Goal: Task Accomplishment & Management: Manage account settings

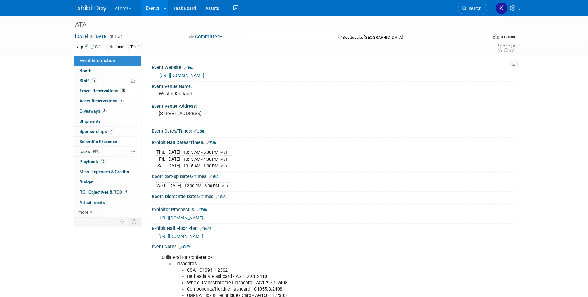
click at [128, 7] on button "Afirma" at bounding box center [126, 7] width 25 height 14
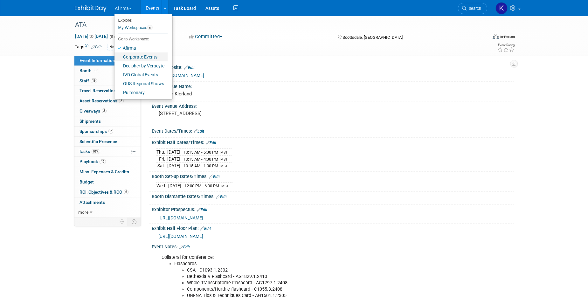
click at [136, 59] on link "Corporate Events" at bounding box center [141, 56] width 53 height 9
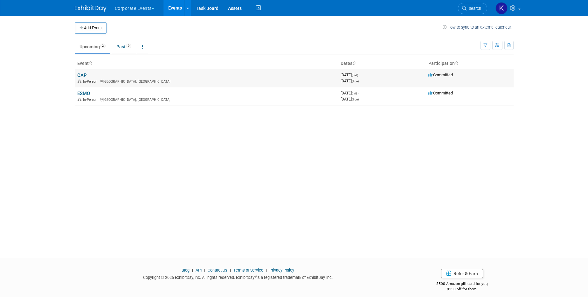
click at [82, 75] on link "CAP" at bounding box center [82, 76] width 10 height 6
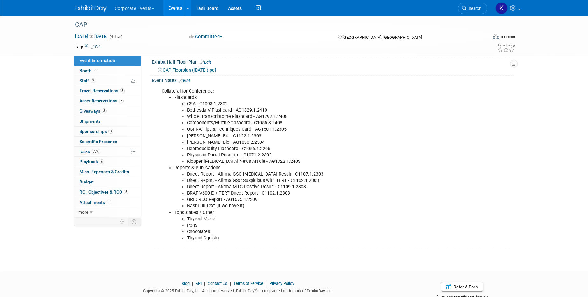
scroll to position [180, 0]
click at [128, 71] on link "Booth" at bounding box center [107, 71] width 66 height 10
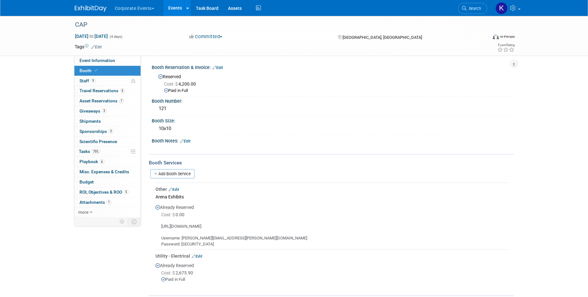
click at [127, 13] on button "Corporate Events" at bounding box center [138, 7] width 48 height 14
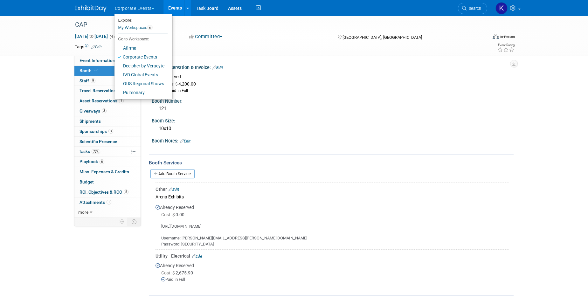
click at [127, 11] on button "Corporate Events" at bounding box center [138, 7] width 48 height 14
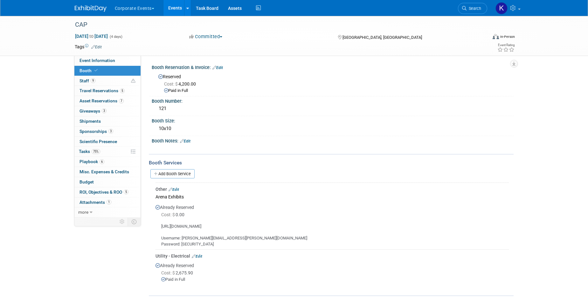
click at [176, 10] on link "Events" at bounding box center [175, 8] width 23 height 16
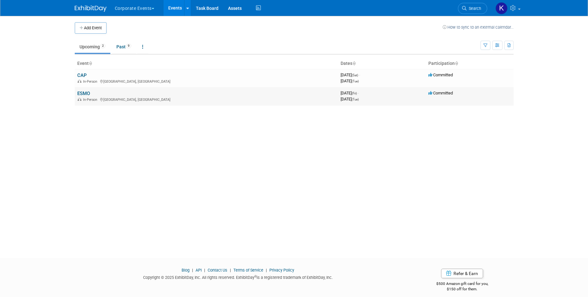
click at [83, 94] on link "ESMO" at bounding box center [83, 94] width 13 height 6
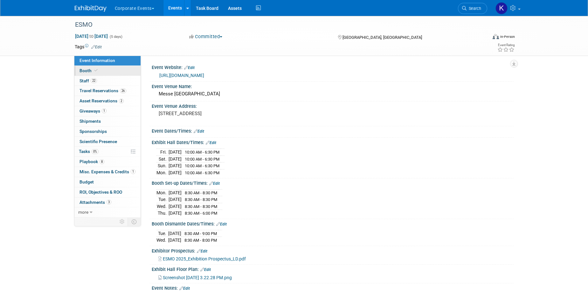
click at [99, 68] on link "Booth" at bounding box center [107, 71] width 66 height 10
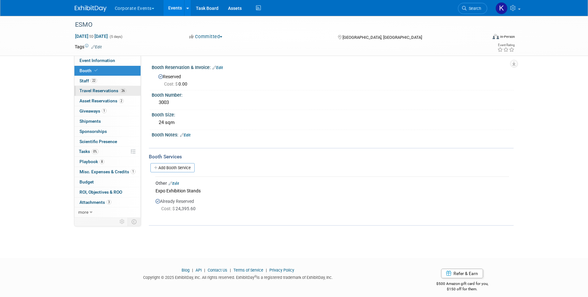
click at [100, 90] on span "Travel Reservations 26" at bounding box center [103, 90] width 47 height 5
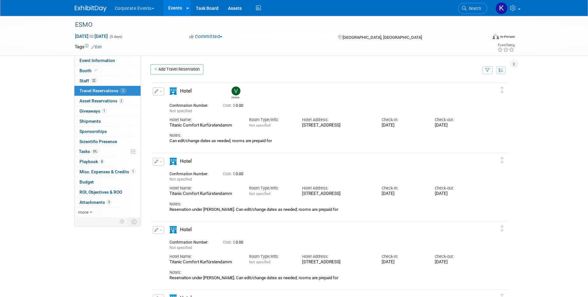
click at [187, 125] on div "Titanic Comfort Kurfürstendamm" at bounding box center [205, 125] width 70 height 5
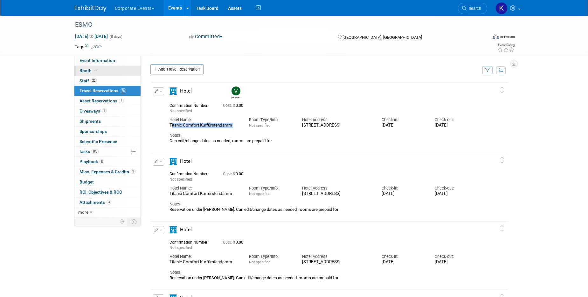
click at [85, 69] on span "Booth" at bounding box center [89, 70] width 19 height 5
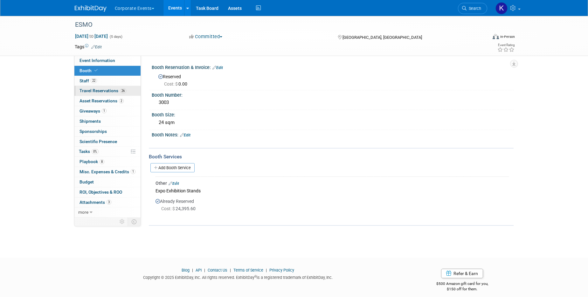
click at [108, 90] on span "Travel Reservations 26" at bounding box center [103, 90] width 47 height 5
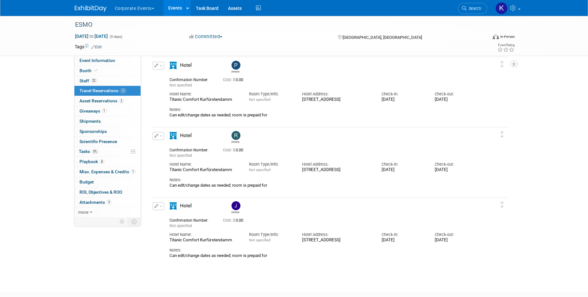
scroll to position [1669, 0]
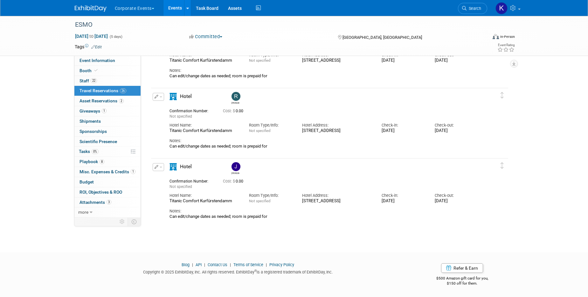
click at [158, 97] on button "button" at bounding box center [158, 97] width 11 height 8
click at [171, 107] on button "Edit Reservation" at bounding box center [180, 107] width 54 height 9
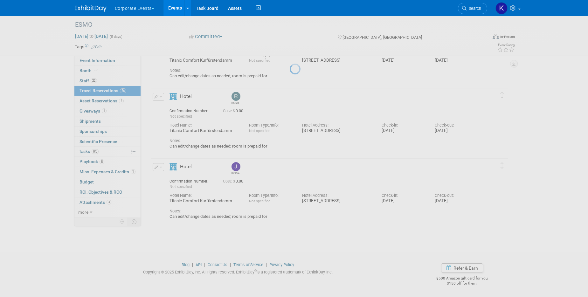
select select "9"
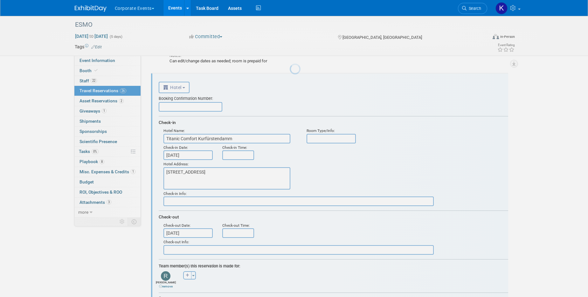
scroll to position [0, 0]
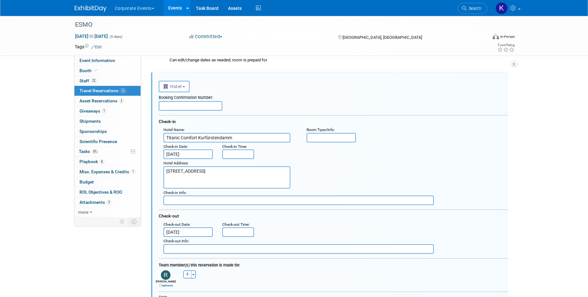
click at [188, 156] on input "Oct 14, 2025" at bounding box center [189, 155] width 50 height 10
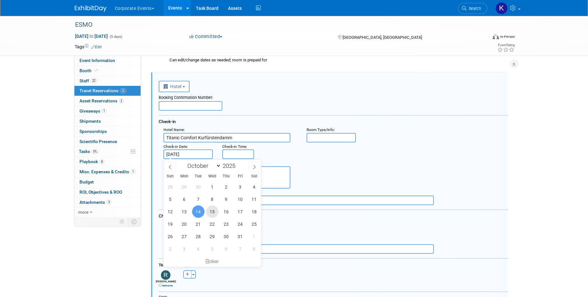
click at [211, 210] on span "15" at bounding box center [212, 212] width 12 height 12
type input "Oct 15, 2025"
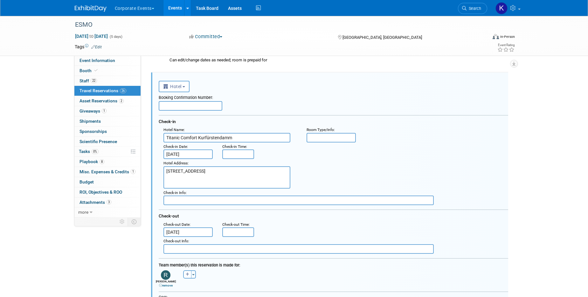
click at [200, 234] on input "Oct 21, 2025" at bounding box center [189, 232] width 50 height 10
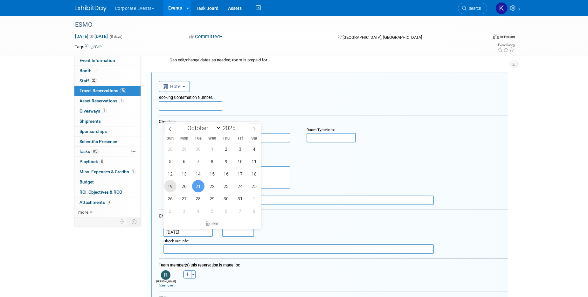
click at [171, 186] on span "19" at bounding box center [170, 186] width 12 height 12
type input "Oct 19, 2025"
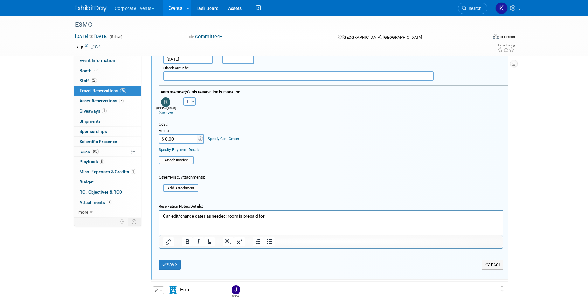
scroll to position [1859, 0]
click at [176, 266] on button "Save" at bounding box center [170, 263] width 22 height 9
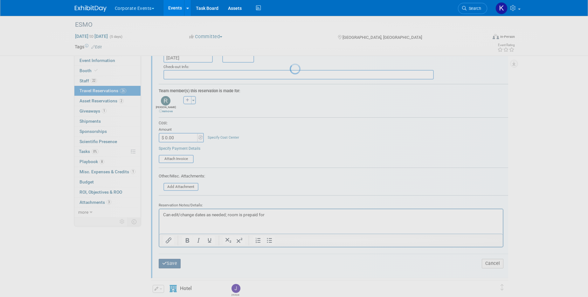
scroll to position [1669, 0]
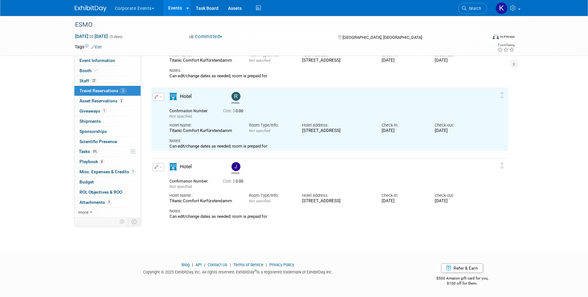
click at [159, 164] on button "button" at bounding box center [158, 167] width 11 height 8
click at [165, 176] on button "Edit Reservation" at bounding box center [180, 178] width 54 height 9
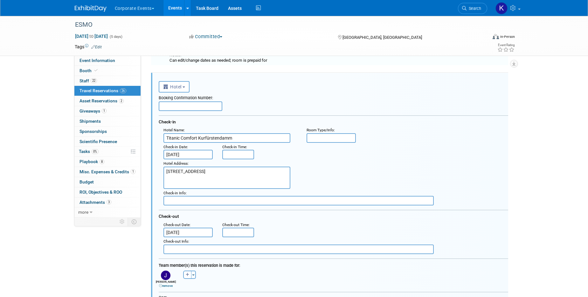
scroll to position [1755, 0]
click at [185, 230] on input "Oct 21, 2025" at bounding box center [189, 232] width 50 height 10
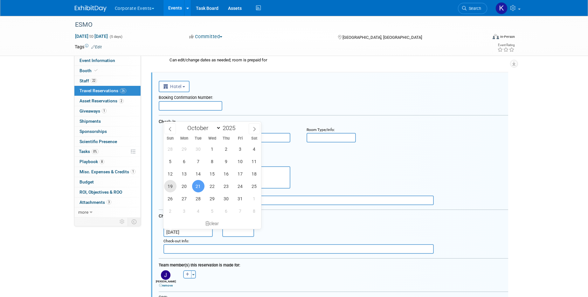
click at [170, 183] on span "19" at bounding box center [170, 186] width 12 height 12
type input "Oct 19, 2025"
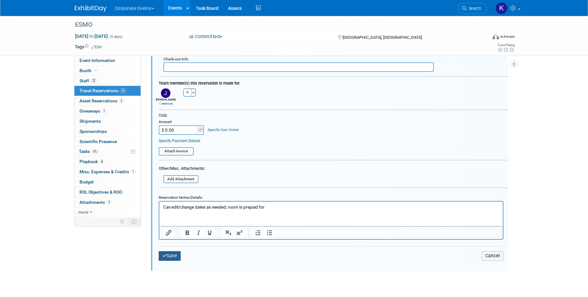
click at [172, 259] on button "Save" at bounding box center [170, 255] width 22 height 9
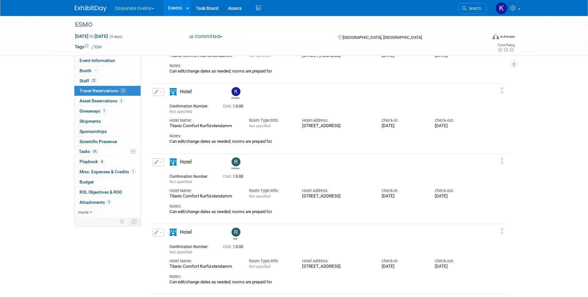
scroll to position [691, 0]
click at [160, 90] on button "button" at bounding box center [158, 92] width 11 height 8
click at [166, 103] on button "Edit Reservation" at bounding box center [180, 102] width 54 height 9
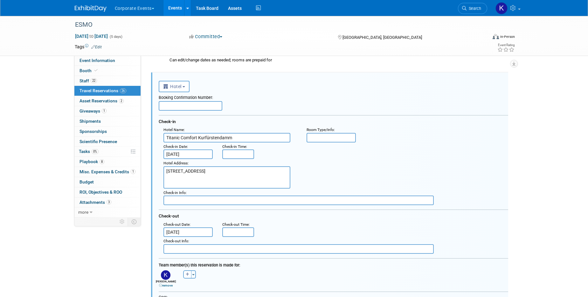
scroll to position [714, 0]
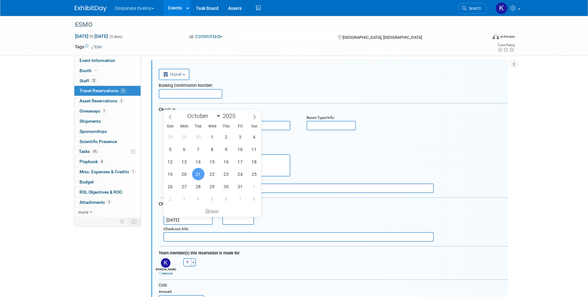
click at [193, 220] on input "Oct 21, 2025" at bounding box center [189, 220] width 50 height 10
click at [170, 175] on span "19" at bounding box center [170, 174] width 12 height 12
click at [241, 161] on span "17" at bounding box center [240, 162] width 12 height 12
type input "Oct 17, 2025"
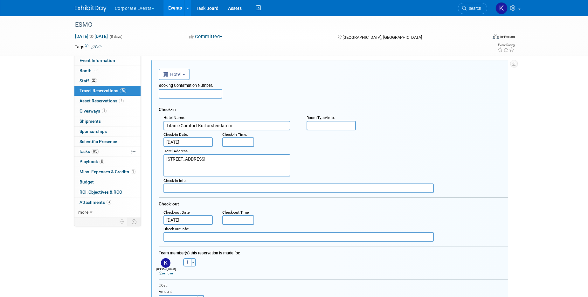
click at [199, 140] on input "Oct 14, 2025" at bounding box center [189, 142] width 50 height 10
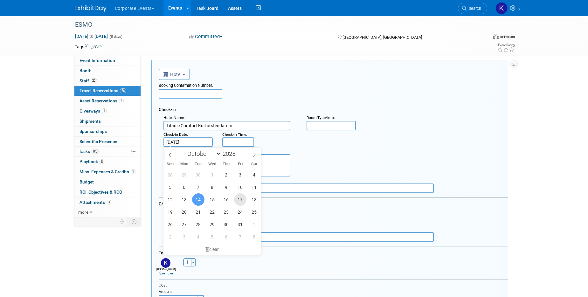
click at [241, 199] on span "17" at bounding box center [240, 199] width 12 height 12
type input "Oct 17, 2025"
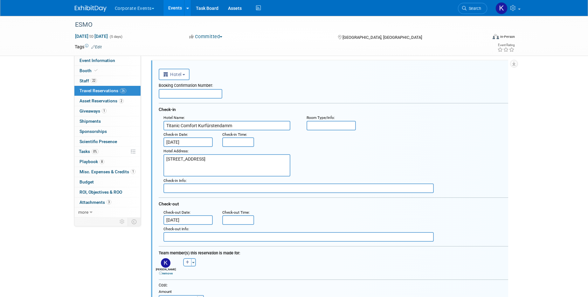
click at [190, 218] on input "Oct 17, 2025" at bounding box center [189, 220] width 50 height 10
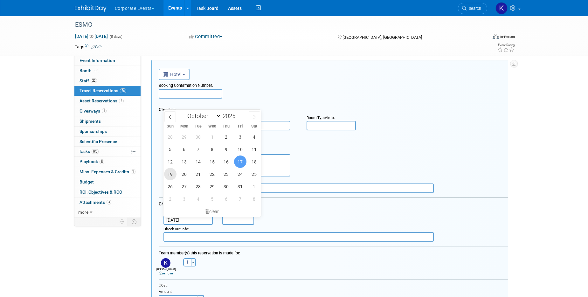
click at [170, 175] on span "19" at bounding box center [170, 174] width 12 height 12
type input "Oct 19, 2025"
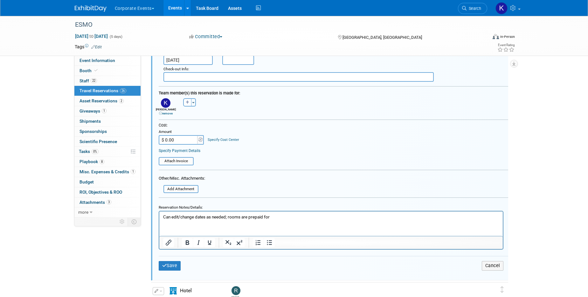
scroll to position [875, 0]
click at [165, 264] on icon "submit" at bounding box center [164, 265] width 5 height 4
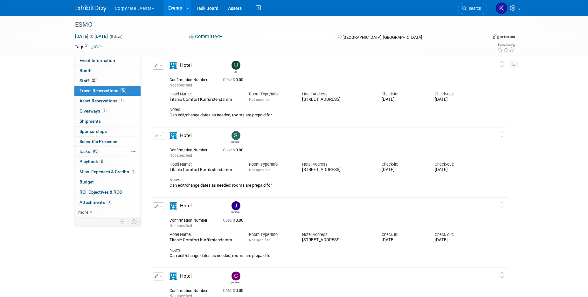
scroll to position [1138, 0]
click at [160, 135] on span "button" at bounding box center [161, 135] width 3 height 1
click at [164, 145] on button "Edit Reservation" at bounding box center [180, 146] width 54 height 9
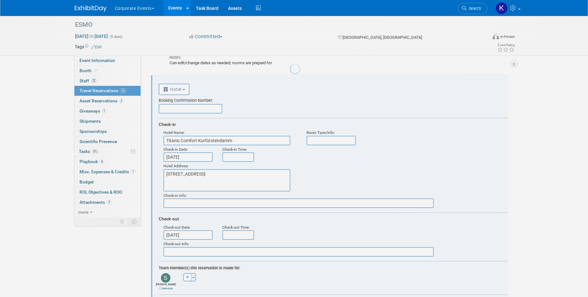
scroll to position [1192, 0]
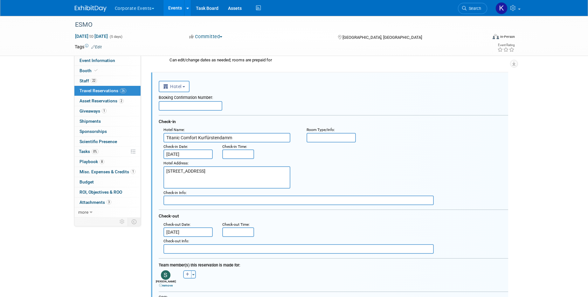
click at [190, 234] on input "Oct 20, 2025" at bounding box center [189, 232] width 50 height 10
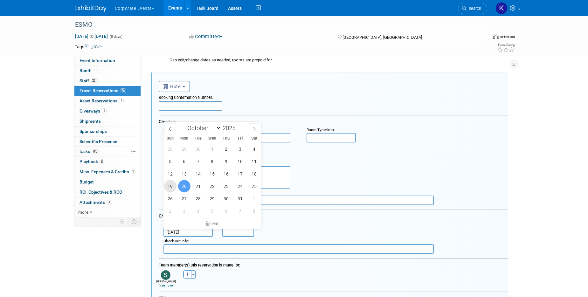
click at [173, 185] on span "19" at bounding box center [170, 186] width 12 height 12
type input "Oct 19, 2025"
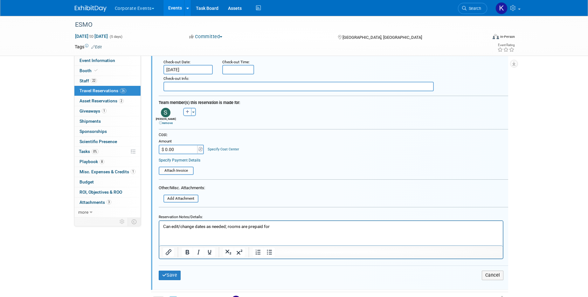
scroll to position [1382, 0]
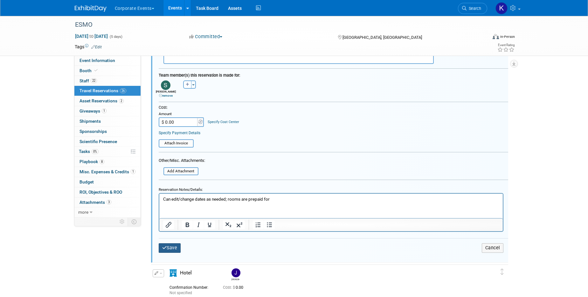
click at [171, 248] on button "Save" at bounding box center [170, 247] width 22 height 9
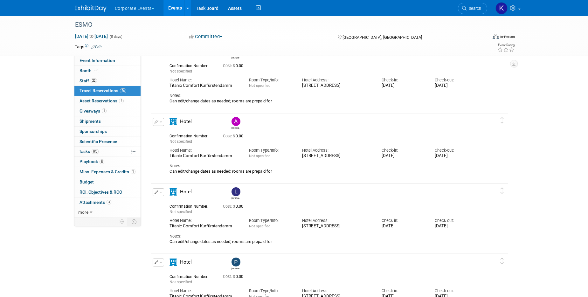
scroll to position [1432, 0]
click at [160, 193] on span "button" at bounding box center [161, 192] width 3 height 1
click at [160, 202] on icon "button" at bounding box center [159, 203] width 5 height 4
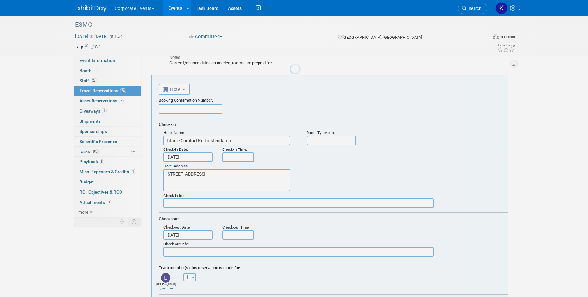
scroll to position [1544, 0]
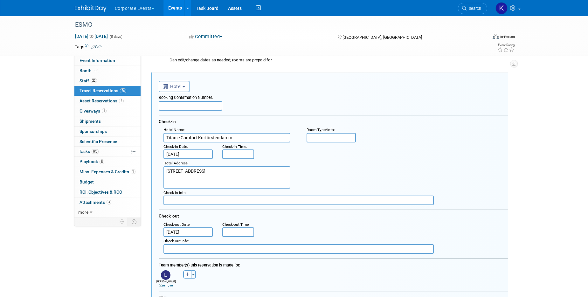
click at [196, 233] on input "Oct 20, 2025" at bounding box center [189, 232] width 50 height 10
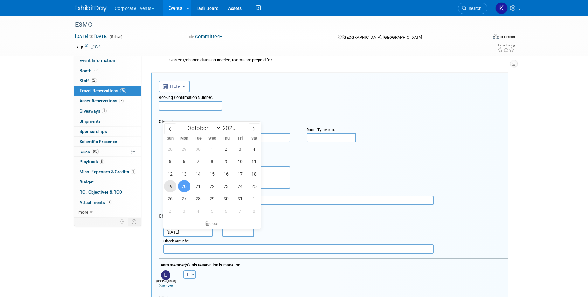
click at [170, 186] on span "19" at bounding box center [170, 186] width 12 height 12
type input "Oct 19, 2025"
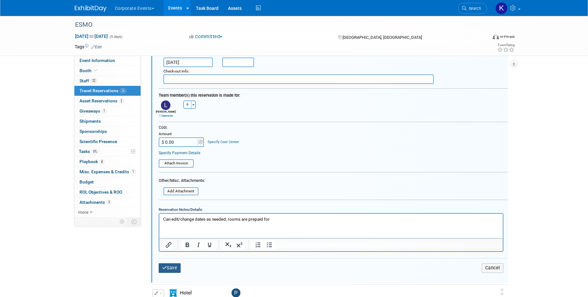
click at [172, 266] on button "Save" at bounding box center [170, 267] width 22 height 9
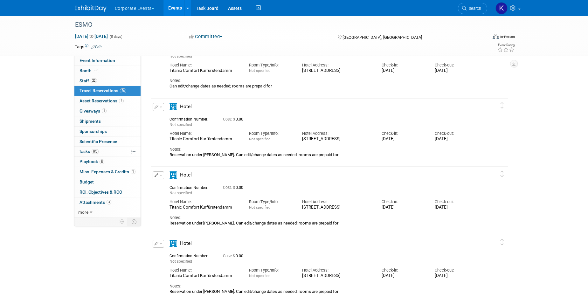
scroll to position [57, 0]
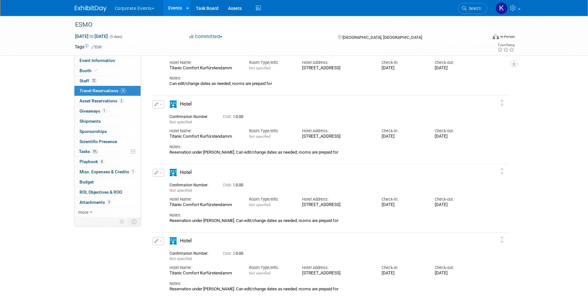
click at [158, 170] on button "button" at bounding box center [158, 173] width 11 height 8
click at [175, 197] on button "Delete Reservation" at bounding box center [180, 194] width 54 height 9
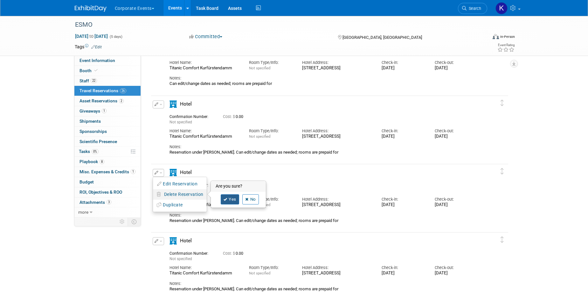
click at [232, 198] on link "Yes" at bounding box center [230, 199] width 18 height 10
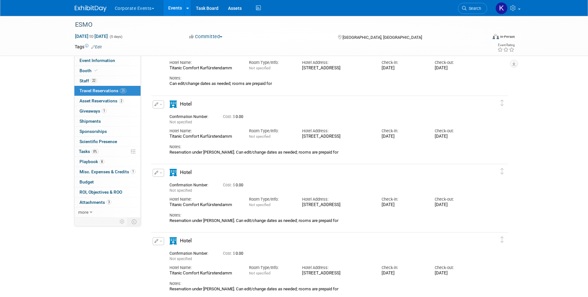
click at [156, 175] on button "button" at bounding box center [158, 173] width 11 height 8
click at [169, 192] on span "Delete Reservation" at bounding box center [183, 194] width 39 height 5
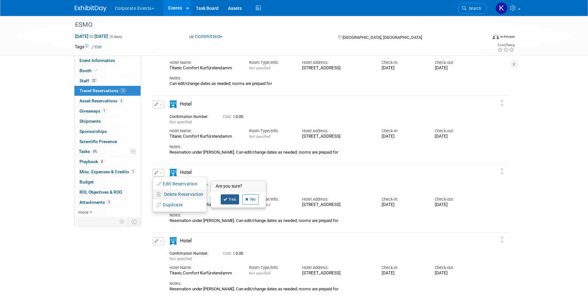
click at [228, 200] on link "Yes" at bounding box center [230, 199] width 18 height 10
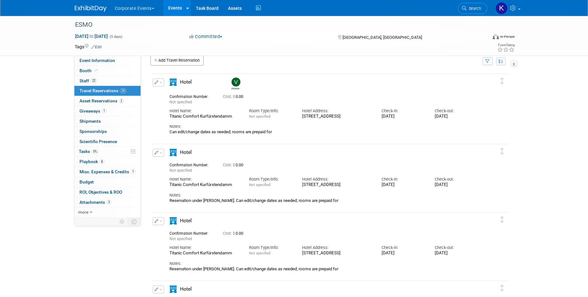
scroll to position [0, 0]
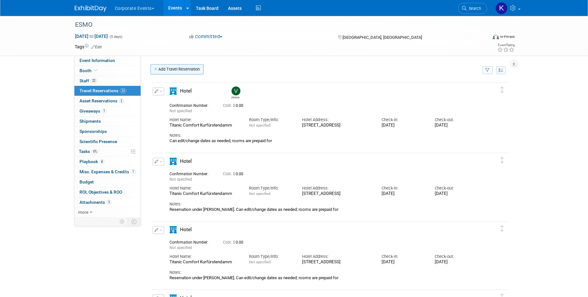
click at [171, 65] on link "Add Travel Reservation" at bounding box center [176, 69] width 53 height 10
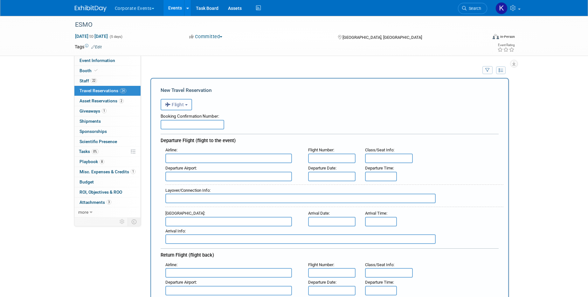
click at [182, 107] on button "Flight" at bounding box center [176, 104] width 31 height 11
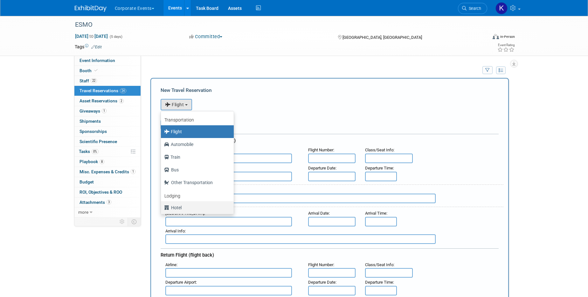
click at [181, 210] on label "Hotel" at bounding box center [195, 208] width 63 height 10
click at [162, 209] on input "Hotel" at bounding box center [160, 207] width 4 height 4
select select "6"
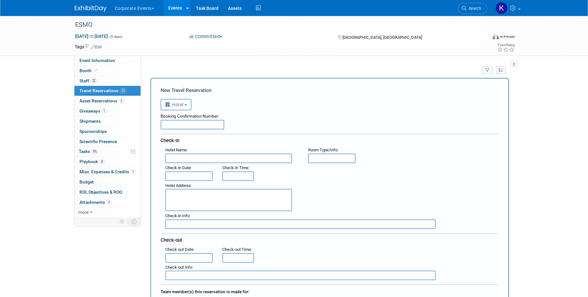
click at [183, 159] on input "text" at bounding box center [228, 159] width 127 height 10
paste input "Titanic Comfort Kurfürstendamm"
type input "Titanic Comfort Kurfürstendamm"
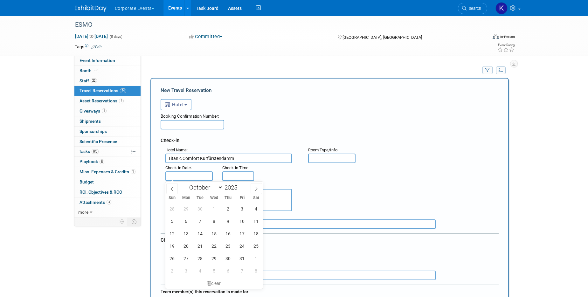
click at [196, 173] on input "text" at bounding box center [189, 176] width 48 height 10
click at [212, 232] on span "15" at bounding box center [214, 233] width 12 height 12
type input "Oct 15, 2025"
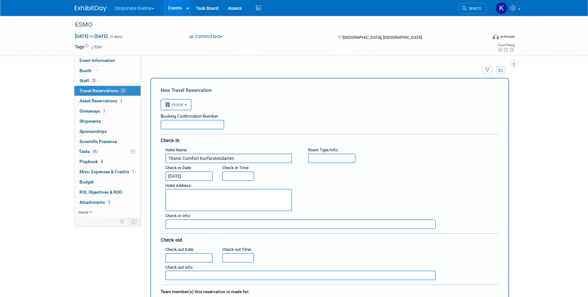
click at [204, 258] on input "text" at bounding box center [189, 258] width 48 height 10
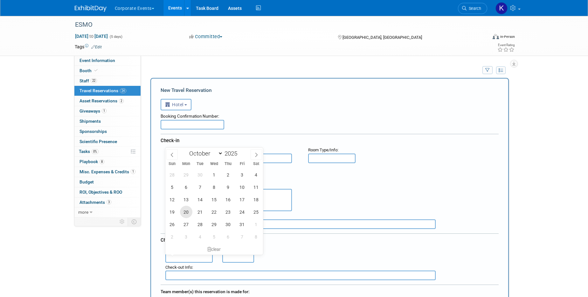
click at [185, 211] on span "20" at bounding box center [186, 212] width 12 height 12
type input "Oct 20, 2025"
click at [283, 196] on textarea at bounding box center [228, 200] width 127 height 22
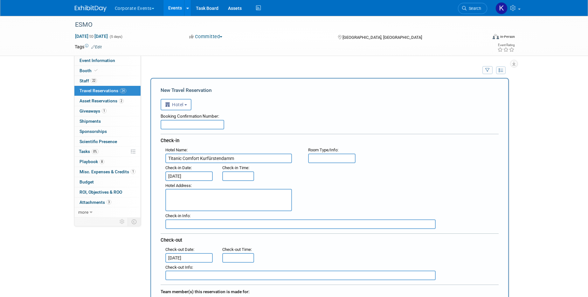
paste textarea "Kleiststraße 9-12, 10787 Berlin, Germany"
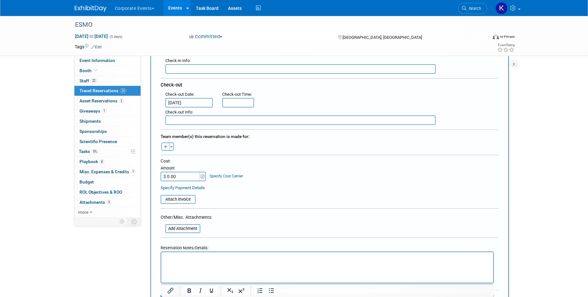
scroll to position [160, 0]
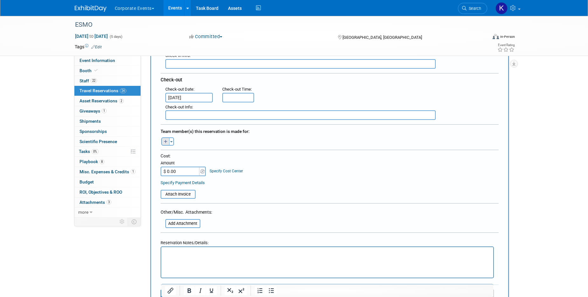
type textarea "Kleiststraße 9-12, 10787 Berlin, Germany"
click at [164, 142] on icon "button" at bounding box center [166, 142] width 4 height 4
select select
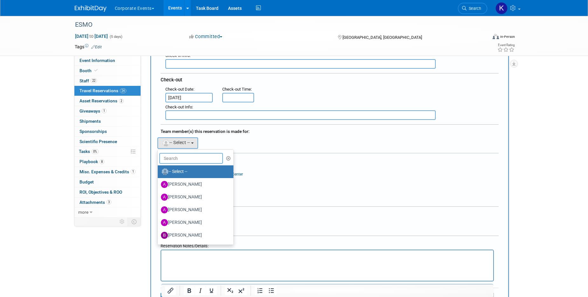
click at [192, 161] on input "text" at bounding box center [191, 158] width 64 height 11
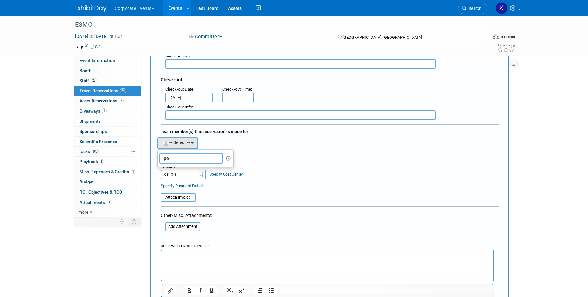
type input "p"
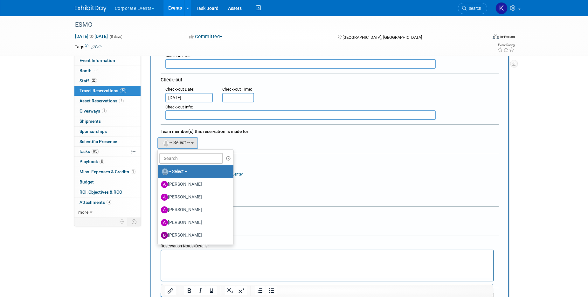
click at [267, 146] on div "Adeeb remove Adrian remove amine remove" at bounding box center [330, 142] width 348 height 13
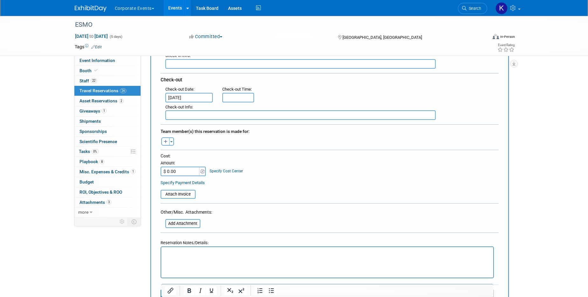
click at [220, 256] on html at bounding box center [327, 251] width 332 height 9
click at [195, 253] on p "Reservation for Peter Trinder. Can edit/change dates as needed; rooms are prepa…" at bounding box center [327, 253] width 325 height 7
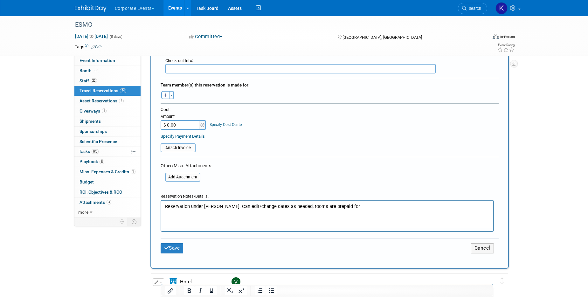
scroll to position [208, 0]
click at [169, 241] on div "Save Cancel" at bounding box center [330, 247] width 338 height 20
click at [170, 252] on button "Save" at bounding box center [172, 247] width 23 height 10
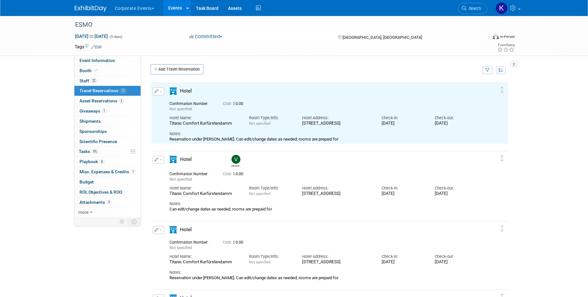
scroll to position [0, 0]
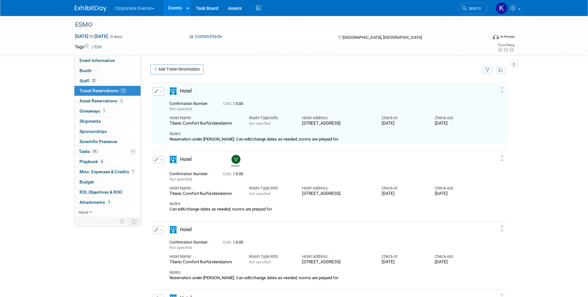
click at [229, 159] on div "Valeria" at bounding box center [347, 160] width 239 height 14
click at [238, 159] on img at bounding box center [236, 159] width 9 height 9
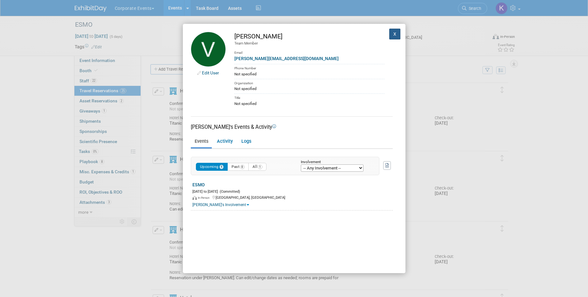
click at [394, 33] on button "X" at bounding box center [394, 34] width 11 height 11
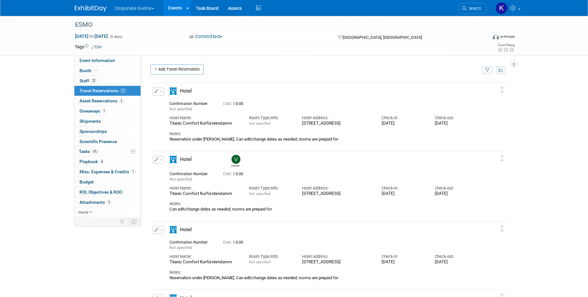
click at [234, 158] on img at bounding box center [236, 159] width 9 height 9
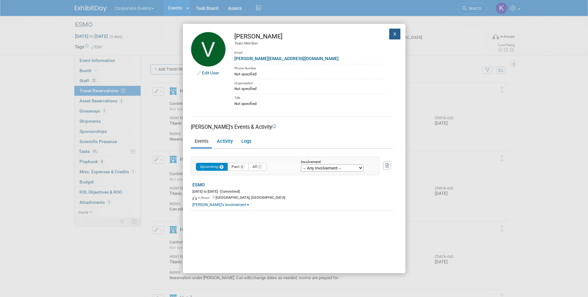
click at [395, 36] on button "X" at bounding box center [394, 34] width 11 height 11
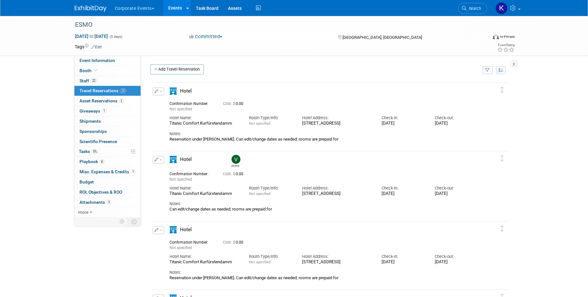
click at [174, 1] on link "Events" at bounding box center [175, 8] width 23 height 16
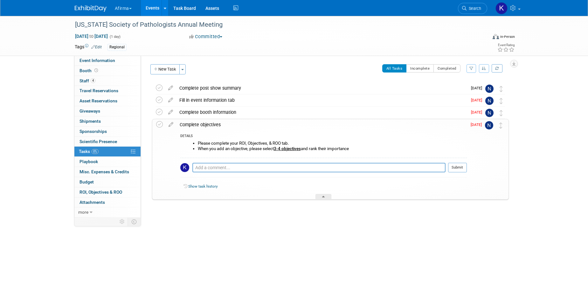
click at [150, 12] on link "Events" at bounding box center [152, 8] width 23 height 16
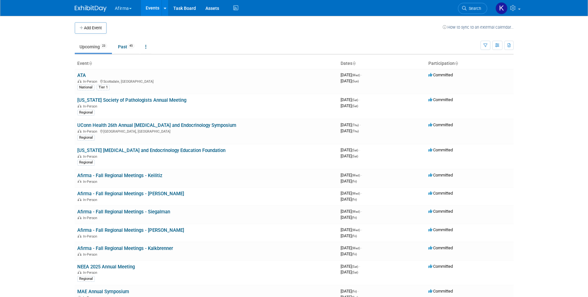
click at [130, 10] on button "Afirma" at bounding box center [126, 7] width 25 height 14
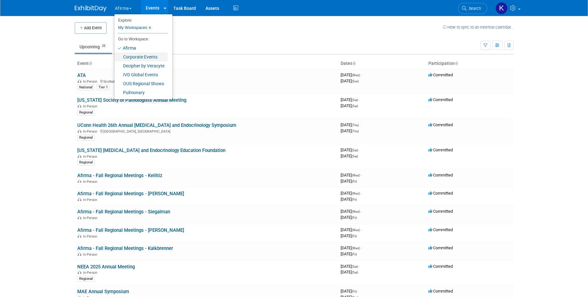
click at [129, 59] on link "Corporate Events" at bounding box center [141, 56] width 53 height 9
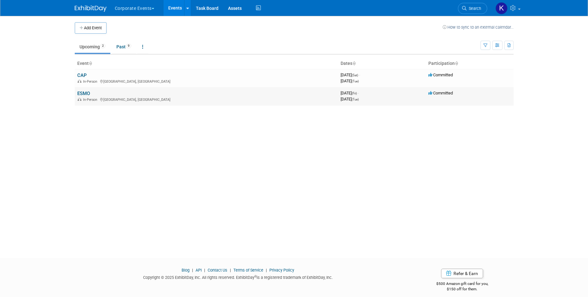
click at [87, 94] on link "ESMO" at bounding box center [83, 94] width 13 height 6
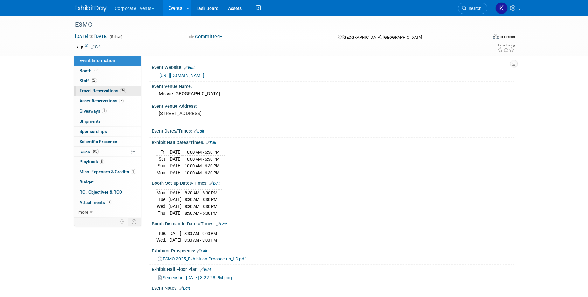
click at [95, 93] on span "Travel Reservations 24" at bounding box center [103, 90] width 47 height 5
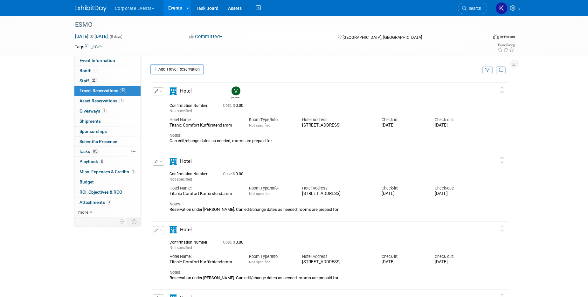
click at [185, 123] on div "Titanic Comfort Kurfürstendamm" at bounding box center [205, 125] width 70 height 5
copy div "Titanic Comfort Kurfürstendamm"
drag, startPoint x: 326, startPoint y: 131, endPoint x: 295, endPoint y: 124, distance: 32.0
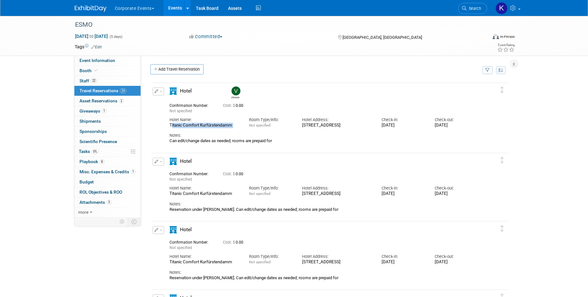
click at [295, 124] on div "Hotel Name: Titanic Comfort Kurfürstendamm Room Type/Info: Not specified Hotel …" at bounding box center [324, 121] width 319 height 14
click at [328, 128] on div "Kleiststraße 9-12, 10787 Berlin, Germany" at bounding box center [337, 125] width 70 height 5
drag, startPoint x: 323, startPoint y: 131, endPoint x: 299, endPoint y: 126, distance: 24.5
click at [299, 126] on div "Hotel Address: Kleiststraße 9-12, 10787 Berlin, Germany" at bounding box center [337, 121] width 80 height 14
copy div "Kleiststraße 9-12, 10787 Berlin, Germany"
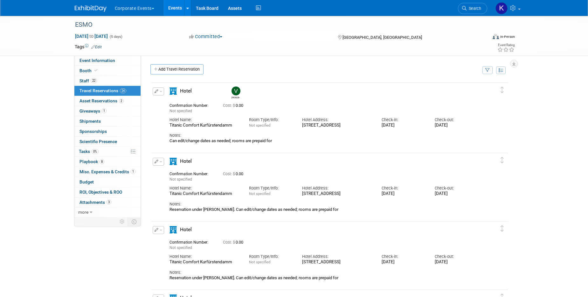
drag, startPoint x: 231, startPoint y: 214, endPoint x: 339, endPoint y: 217, distance: 108.5
click at [339, 212] on div "Reservation under Elai Davicioni. Can edit/change dates as needed; rooms are pr…" at bounding box center [324, 209] width 309 height 5
copy div "Can edit/change dates as needed; rooms are prepaid for"
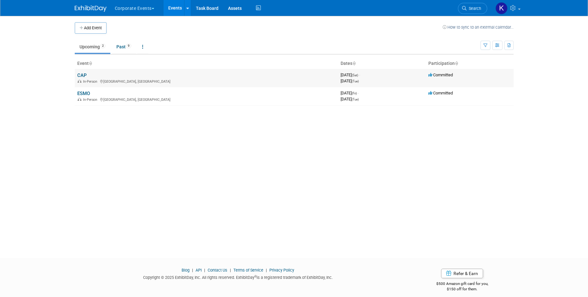
click at [81, 72] on td "CAP In-Person [GEOGRAPHIC_DATA], [GEOGRAPHIC_DATA]" at bounding box center [206, 78] width 263 height 18
click at [81, 77] on link "CAP" at bounding box center [82, 76] width 10 height 6
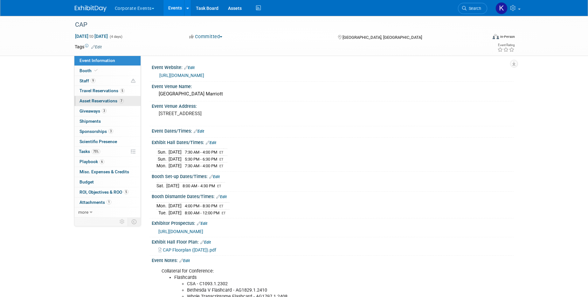
click at [107, 96] on link "7 Asset Reservations 7" at bounding box center [107, 101] width 66 height 10
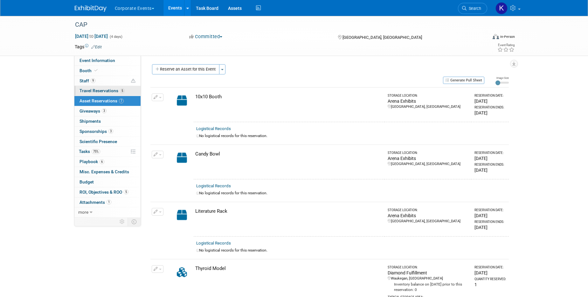
click at [105, 92] on span "Travel Reservations 5" at bounding box center [102, 90] width 45 height 5
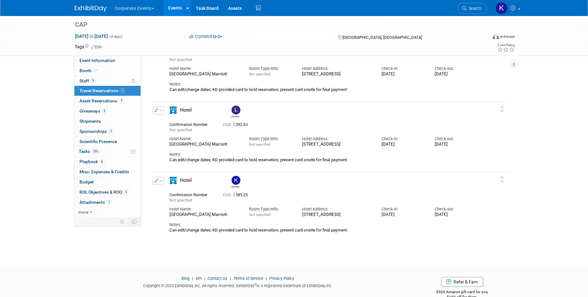
scroll to position [198, 0]
